Goal: Check status: Check status

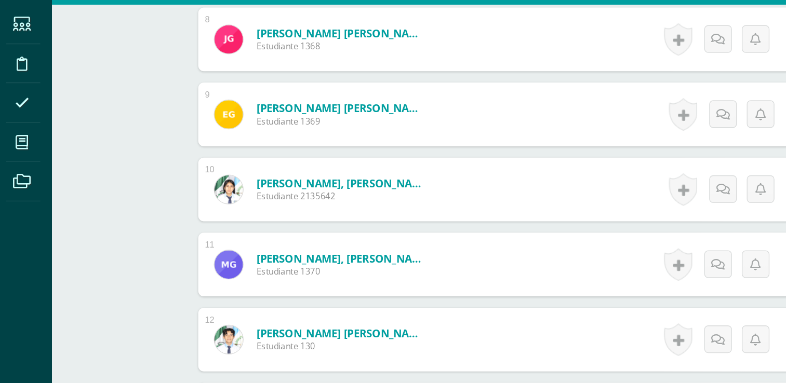
scroll to position [710, 0]
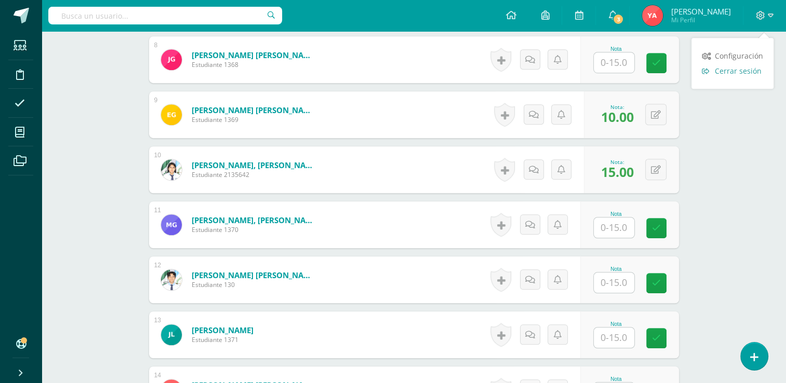
click at [750, 72] on span "Cerrar sesión" at bounding box center [738, 71] width 47 height 10
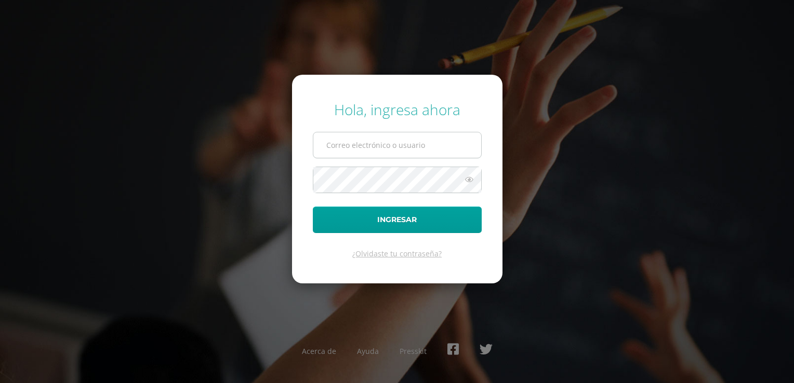
click at [442, 141] on input "text" at bounding box center [397, 144] width 168 height 25
click at [551, 220] on div "Hola, ingresa ahora 2559082@insarycristovive.edu.gt Ingresar ¿Olvidaste tu cont…" at bounding box center [397, 191] width 670 height 201
click at [457, 150] on input "2559082@insarycristovive.edu.gt" at bounding box center [397, 144] width 168 height 25
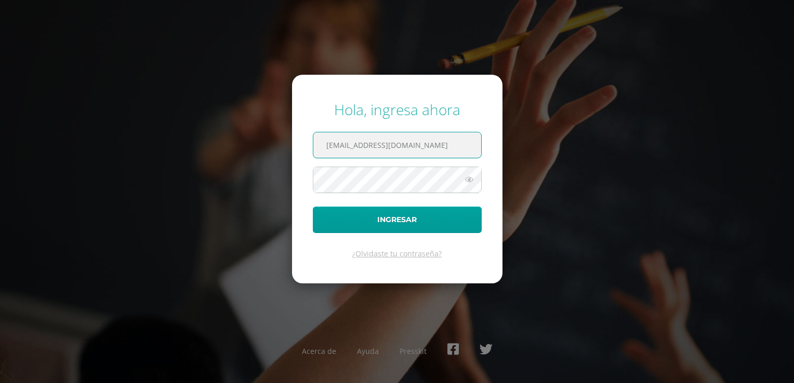
type input "[EMAIL_ADDRESS][DOMAIN_NAME]"
click at [449, 221] on button "Ingresar" at bounding box center [397, 220] width 169 height 26
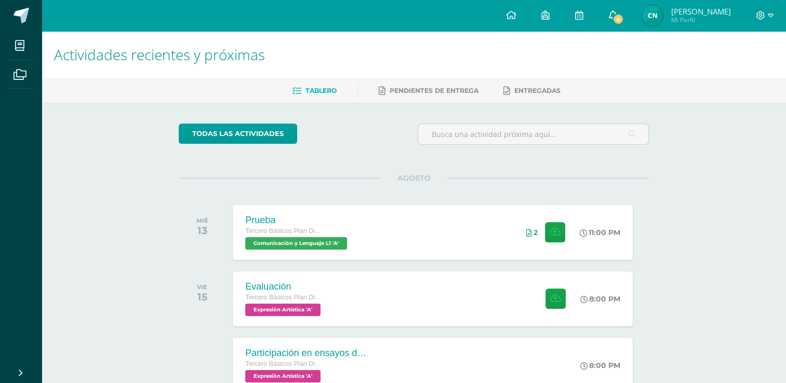
click at [613, 12] on icon at bounding box center [612, 14] width 8 height 9
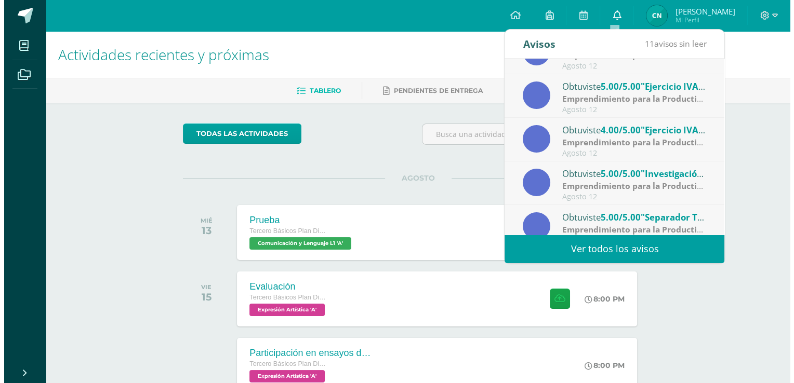
scroll to position [172, 0]
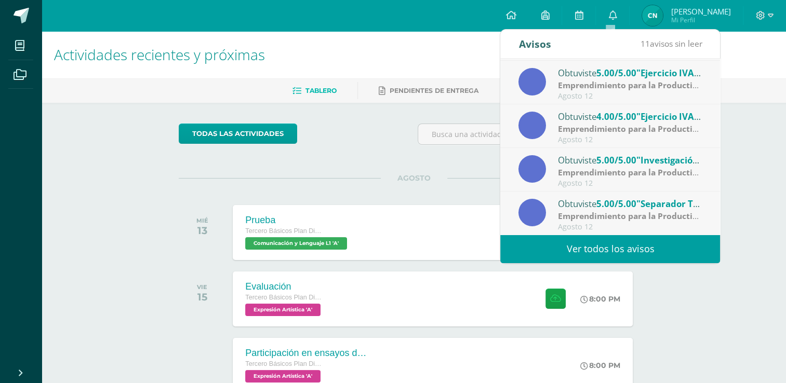
click at [753, 60] on h1 "Actividades recientes y próximas" at bounding box center [414, 54] width 720 height 47
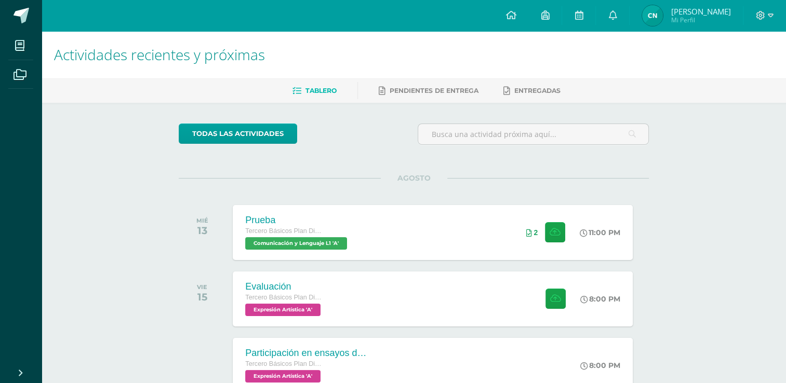
click at [661, 22] on span "Cinthya Elizabeth Mi Perfil" at bounding box center [686, 15] width 92 height 21
click at [426, 215] on div "Prueba Tercero Básicos Plan Diario Comunicación y Lenguaje L1 'A' 11:00 PM 2 Pr…" at bounding box center [433, 233] width 404 height 56
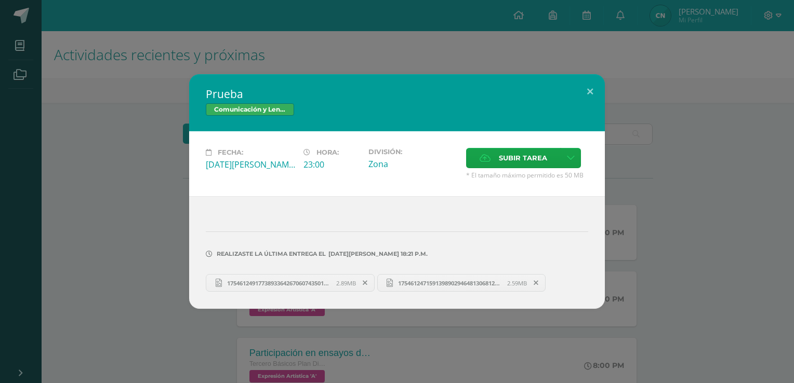
click at [272, 288] on link "17546124917738933642670607435019.jpg 2.89MB" at bounding box center [290, 283] width 169 height 18
click at [196, 104] on div "Prueba Comunicación y Lenguaje L1" at bounding box center [397, 102] width 416 height 57
click at [138, 128] on div "Prueba Comunicación y Lenguaje L1 Fecha: Miércoles 13 de Agosto Hora: 23:00 Div…" at bounding box center [397, 191] width 786 height 235
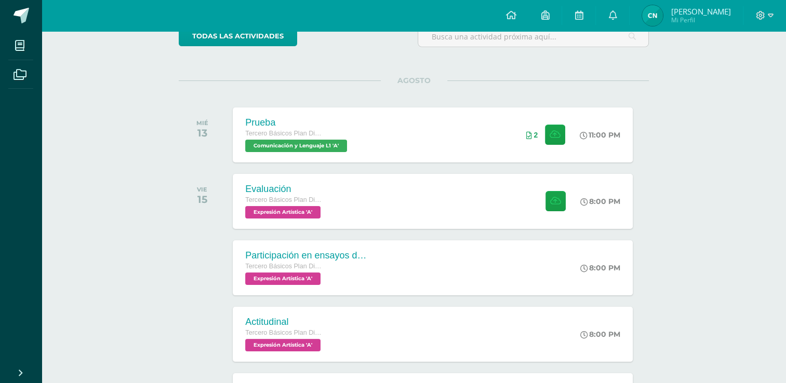
scroll to position [123, 0]
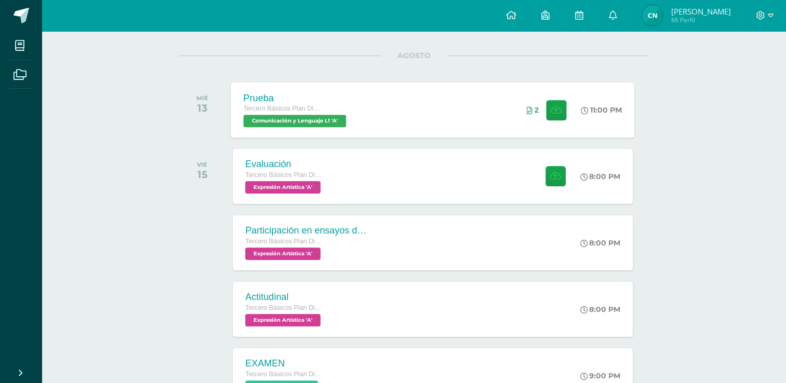
click at [260, 95] on div "Prueba" at bounding box center [296, 97] width 105 height 11
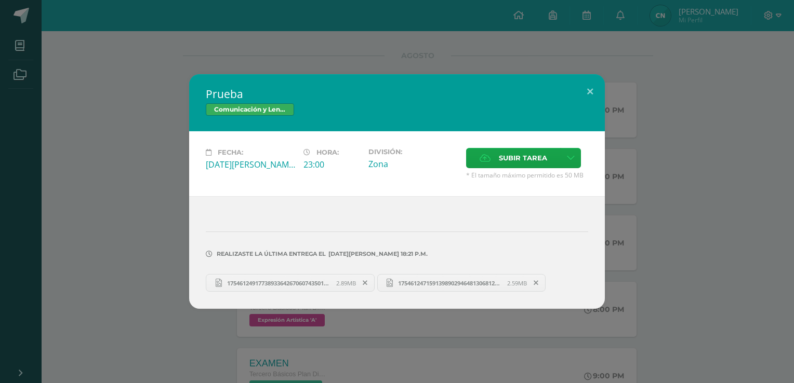
click at [412, 285] on span "17546124715913989029464813068126.jpg" at bounding box center [450, 284] width 114 height 8
click at [688, 28] on div "Prueba Comunicación y Lenguaje L1 Fecha: Miércoles 13 de Agosto Hora: 23:00 Div…" at bounding box center [397, 191] width 794 height 383
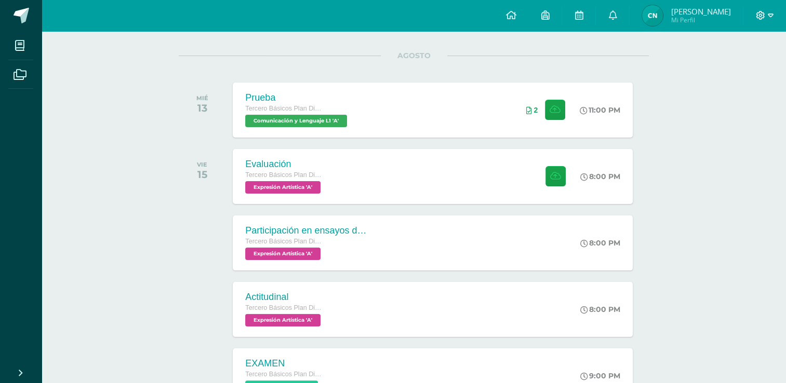
click at [769, 11] on icon at bounding box center [771, 15] width 6 height 9
click at [740, 69] on span "Cerrar sesión" at bounding box center [738, 71] width 47 height 10
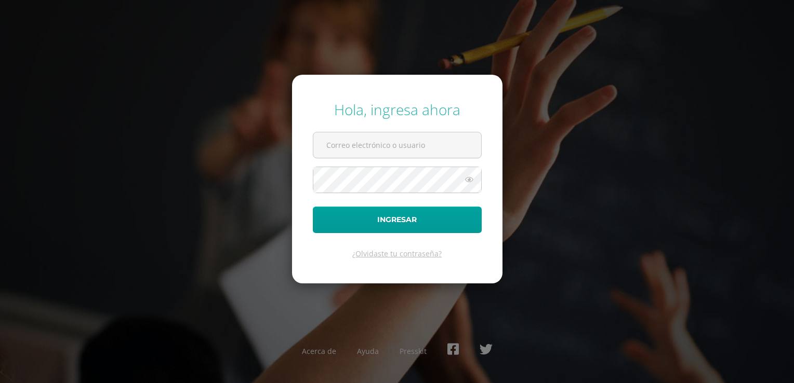
type input "[EMAIL_ADDRESS][DOMAIN_NAME]"
click at [442, 150] on input "[EMAIL_ADDRESS][DOMAIN_NAME]" at bounding box center [397, 144] width 168 height 25
click at [445, 149] on input "[EMAIL_ADDRESS][DOMAIN_NAME]" at bounding box center [397, 144] width 168 height 25
click at [545, 111] on div "Hola, ingresa ahora [EMAIL_ADDRESS][DOMAIN_NAME] Ingresar ¿Olvidaste tu contras…" at bounding box center [397, 191] width 670 height 201
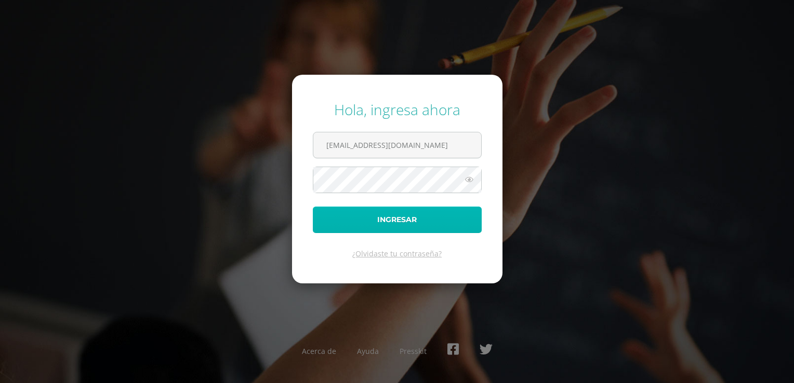
click at [453, 227] on button "Ingresar" at bounding box center [397, 220] width 169 height 26
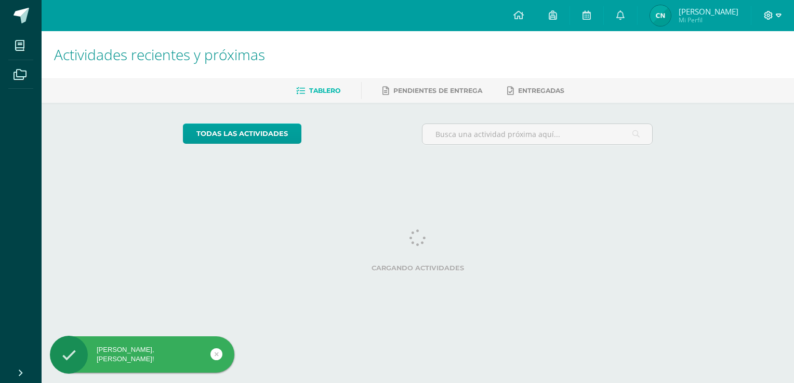
click at [767, 11] on icon at bounding box center [768, 15] width 9 height 9
click at [742, 73] on span "Cerrar sesión" at bounding box center [746, 71] width 47 height 10
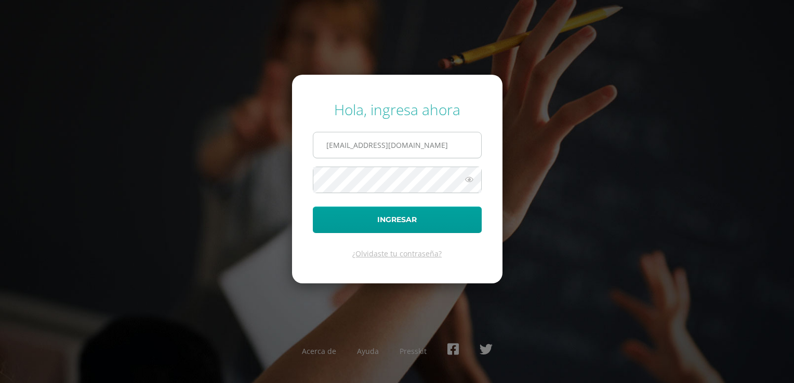
click at [447, 141] on input "2452272@insarycristovive.edu.gt" at bounding box center [397, 144] width 168 height 25
type input "2559082@insarycristovive.edu.gt"
click at [453, 218] on button "Ingresar" at bounding box center [397, 220] width 169 height 26
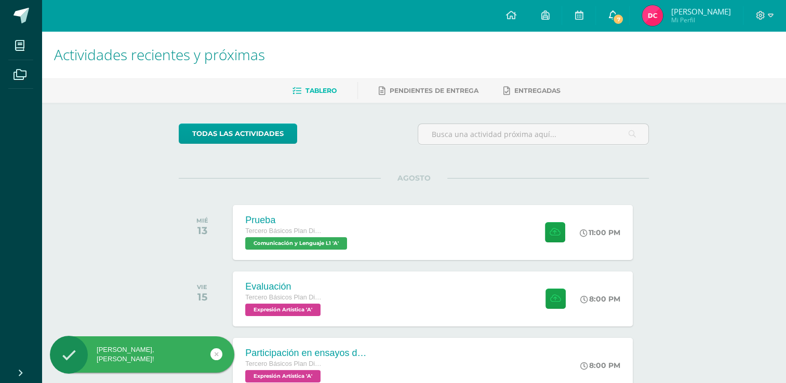
click at [622, 18] on span "7" at bounding box center [618, 19] width 11 height 11
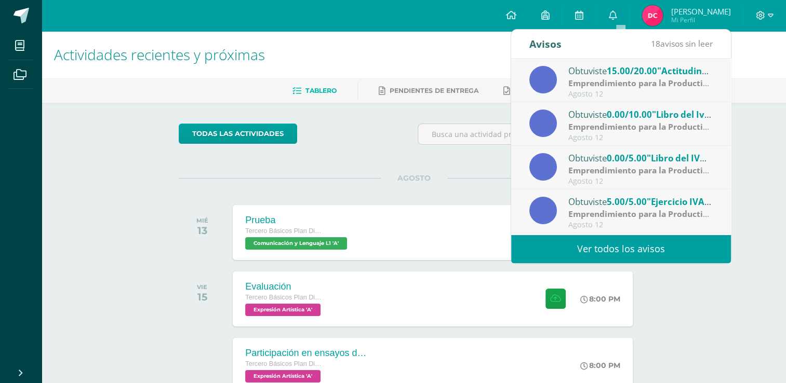
click at [752, 103] on div "Actividades recientes y próximas Tablero Pendientes de entrega Entregadas todas…" at bounding box center [414, 344] width 745 height 627
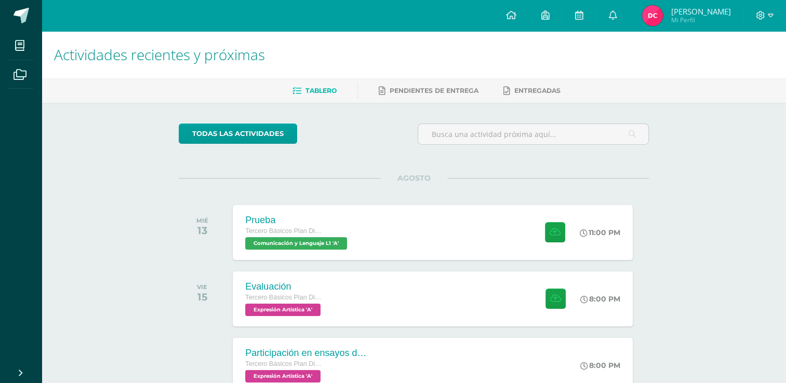
click at [660, 20] on img at bounding box center [652, 15] width 21 height 21
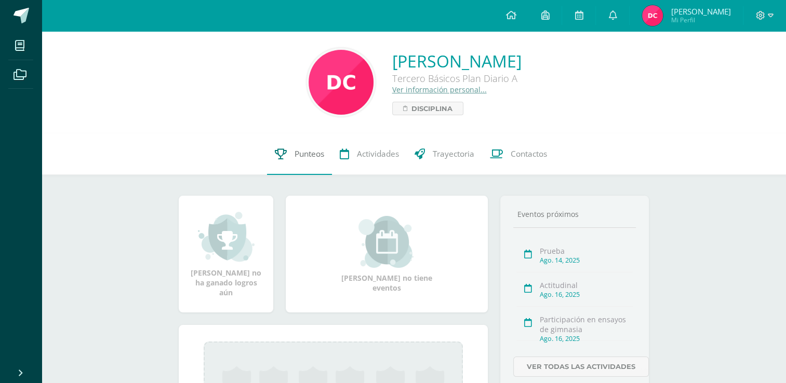
click at [300, 155] on span "Punteos" at bounding box center [310, 154] width 30 height 11
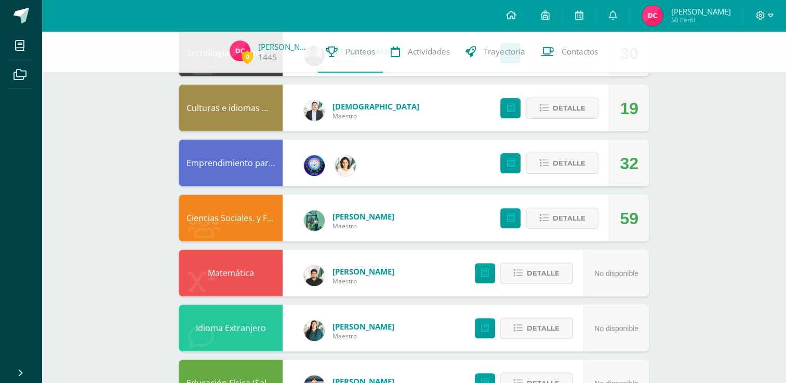
scroll to position [300, 0]
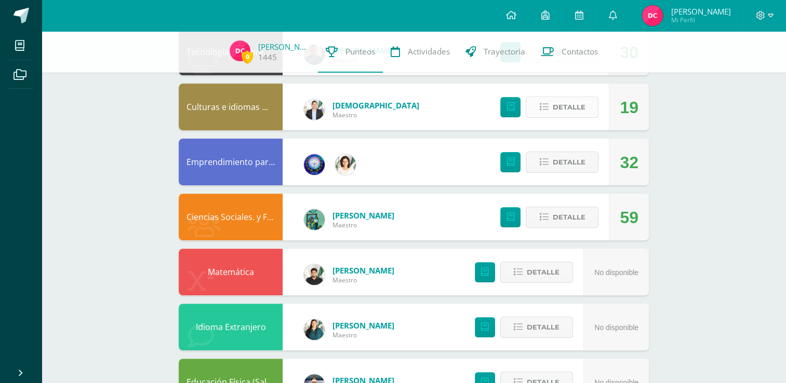
click at [580, 110] on span "Detalle" at bounding box center [568, 107] width 33 height 19
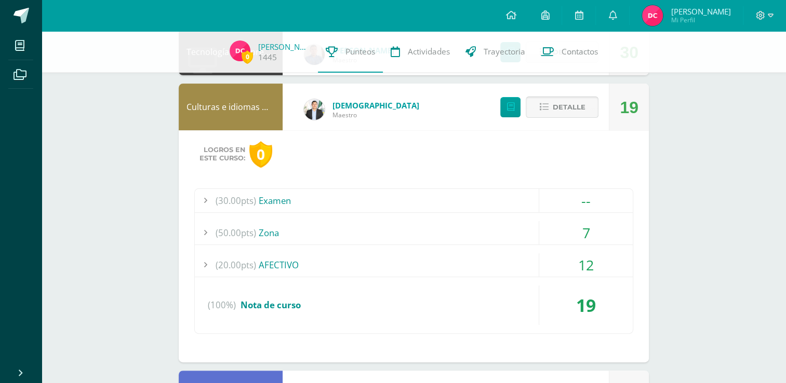
click at [577, 110] on span "Detalle" at bounding box center [568, 107] width 33 height 19
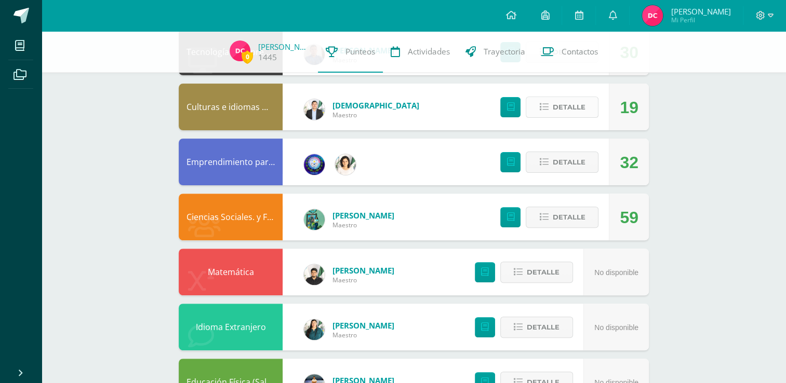
scroll to position [343, 0]
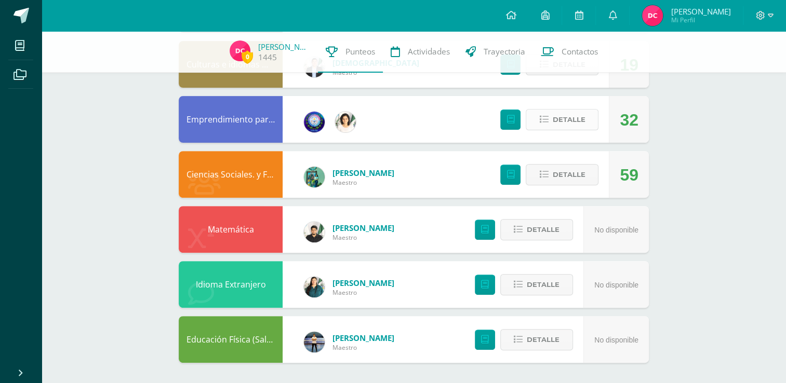
click at [578, 118] on span "Detalle" at bounding box center [568, 119] width 33 height 19
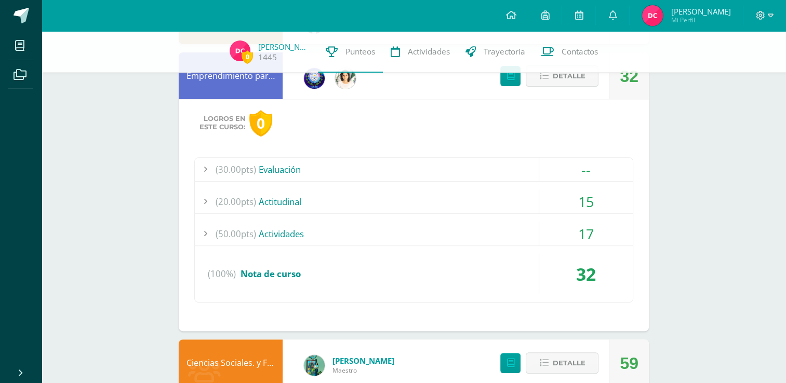
scroll to position [414, 0]
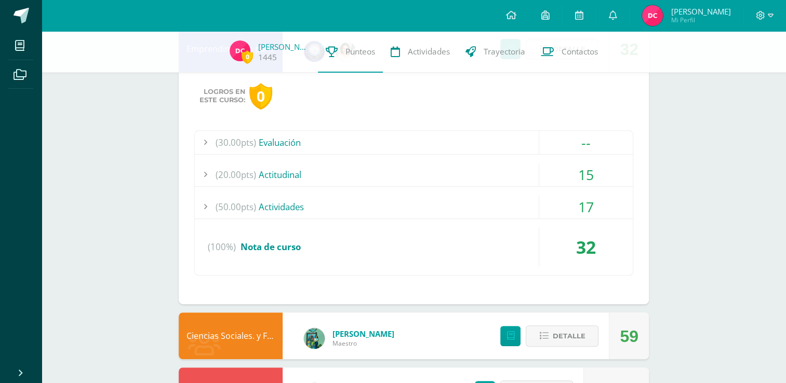
click at [605, 203] on div "17" at bounding box center [586, 206] width 94 height 23
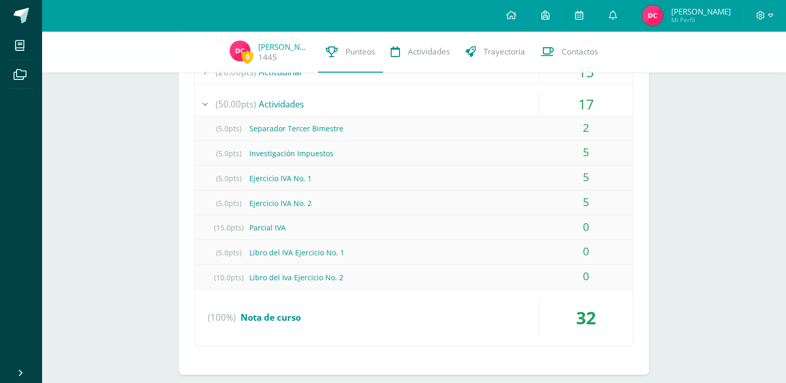
scroll to position [520, 0]
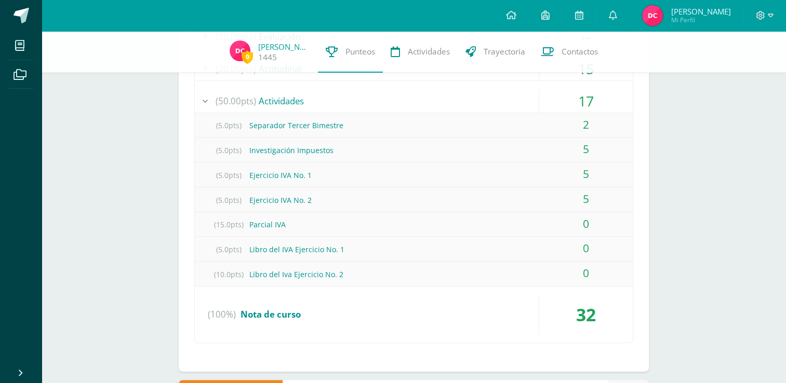
click at [594, 91] on div "17" at bounding box center [586, 100] width 94 height 23
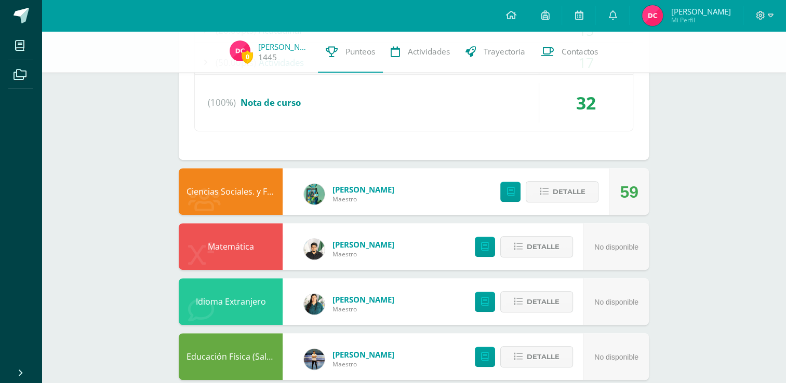
scroll to position [575, 0]
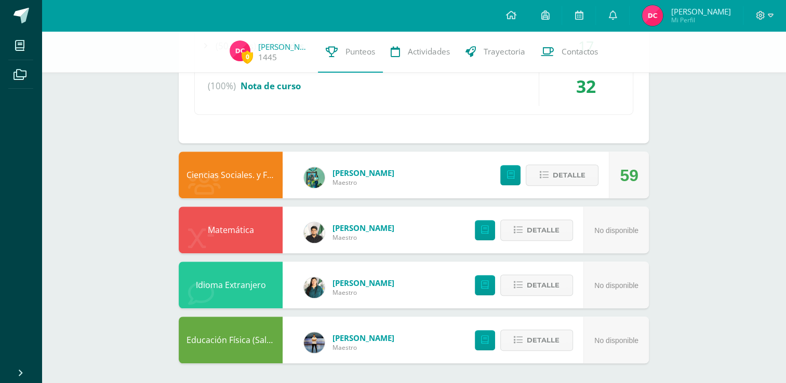
click at [582, 157] on div "Detalle" at bounding box center [547, 175] width 124 height 47
click at [593, 168] on button "Detalle" at bounding box center [562, 175] width 73 height 21
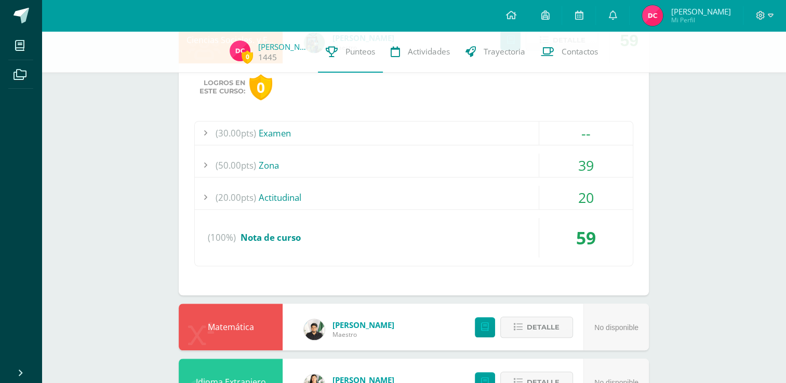
scroll to position [710, 0]
click at [614, 163] on div "39" at bounding box center [586, 164] width 94 height 23
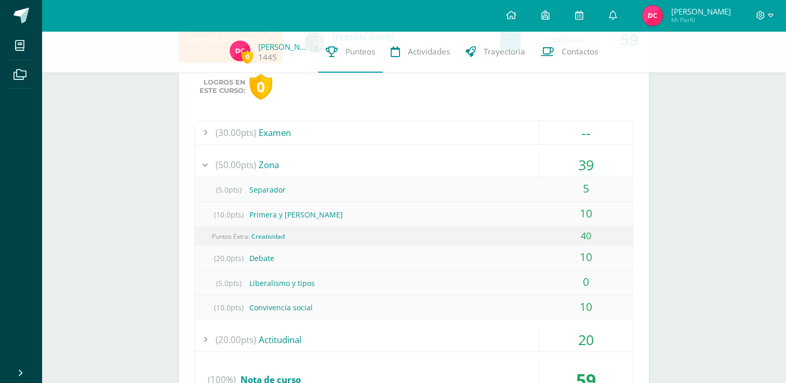
click at [609, 163] on div "39" at bounding box center [586, 164] width 94 height 23
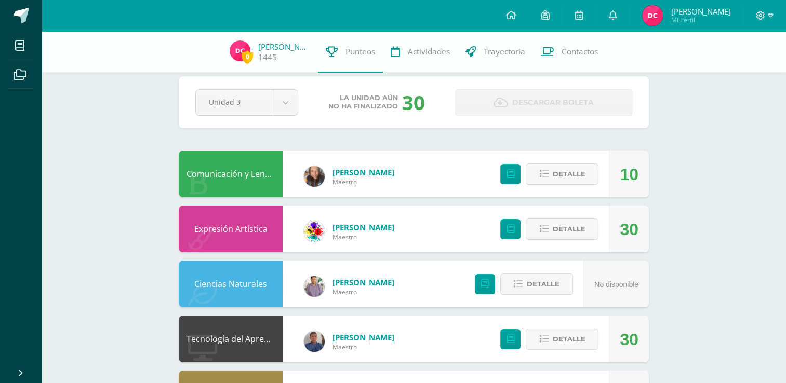
scroll to position [0, 0]
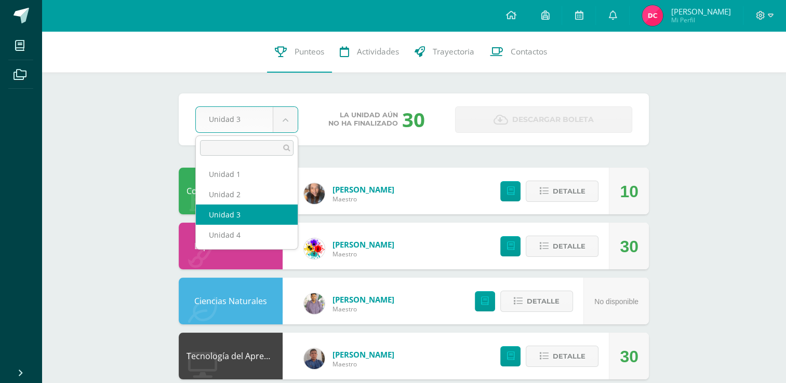
select select "Unidad 2"
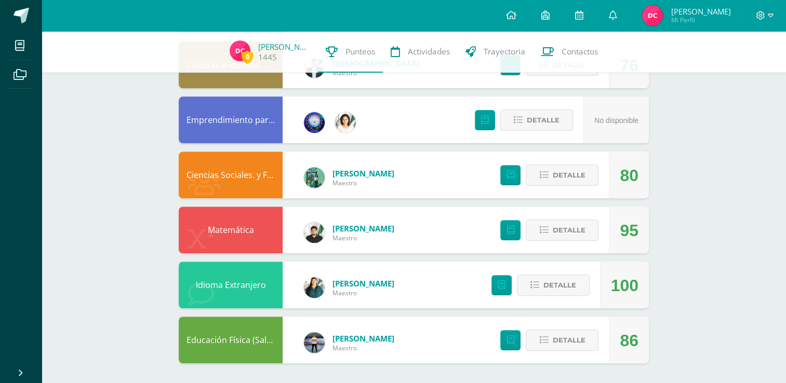
scroll to position [343, 0]
